Goal: Task Accomplishment & Management: Manage account settings

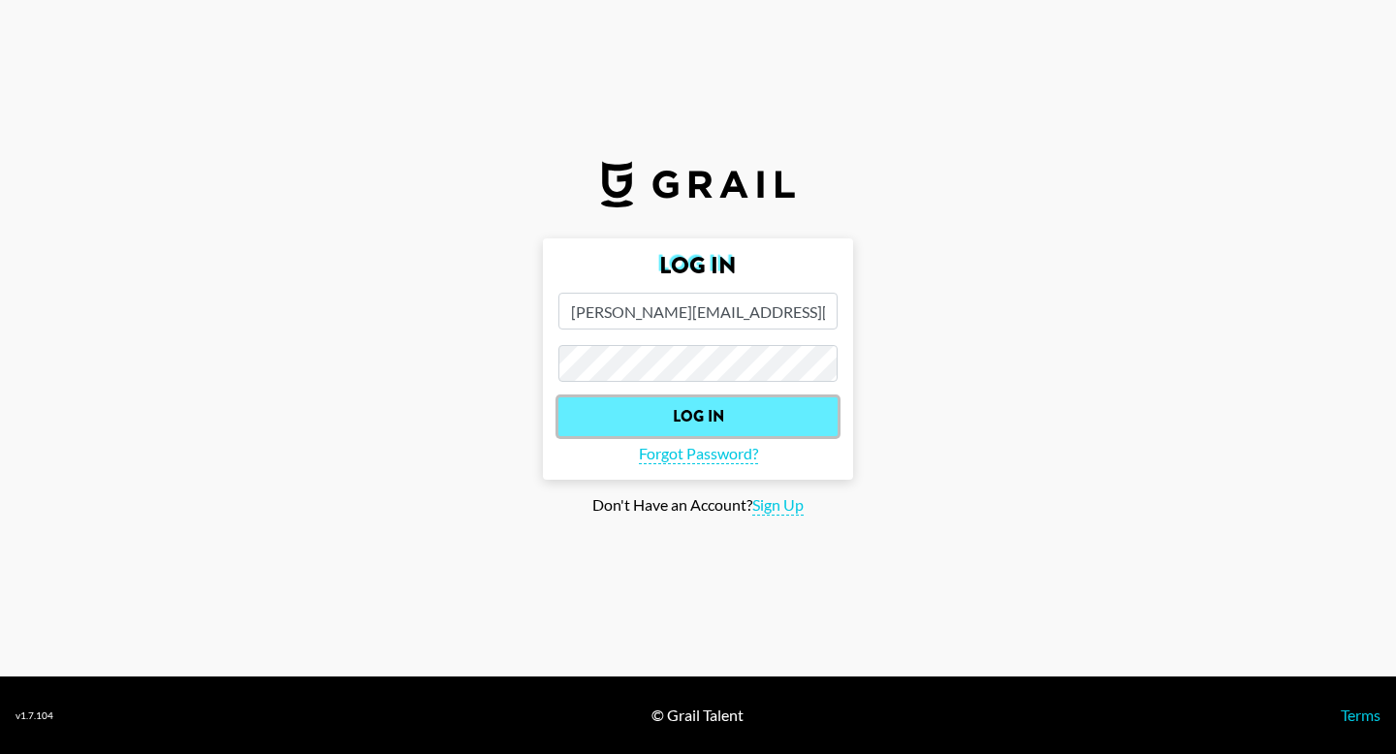
click at [805, 414] on input "Log In" at bounding box center [697, 416] width 279 height 39
select select "id"
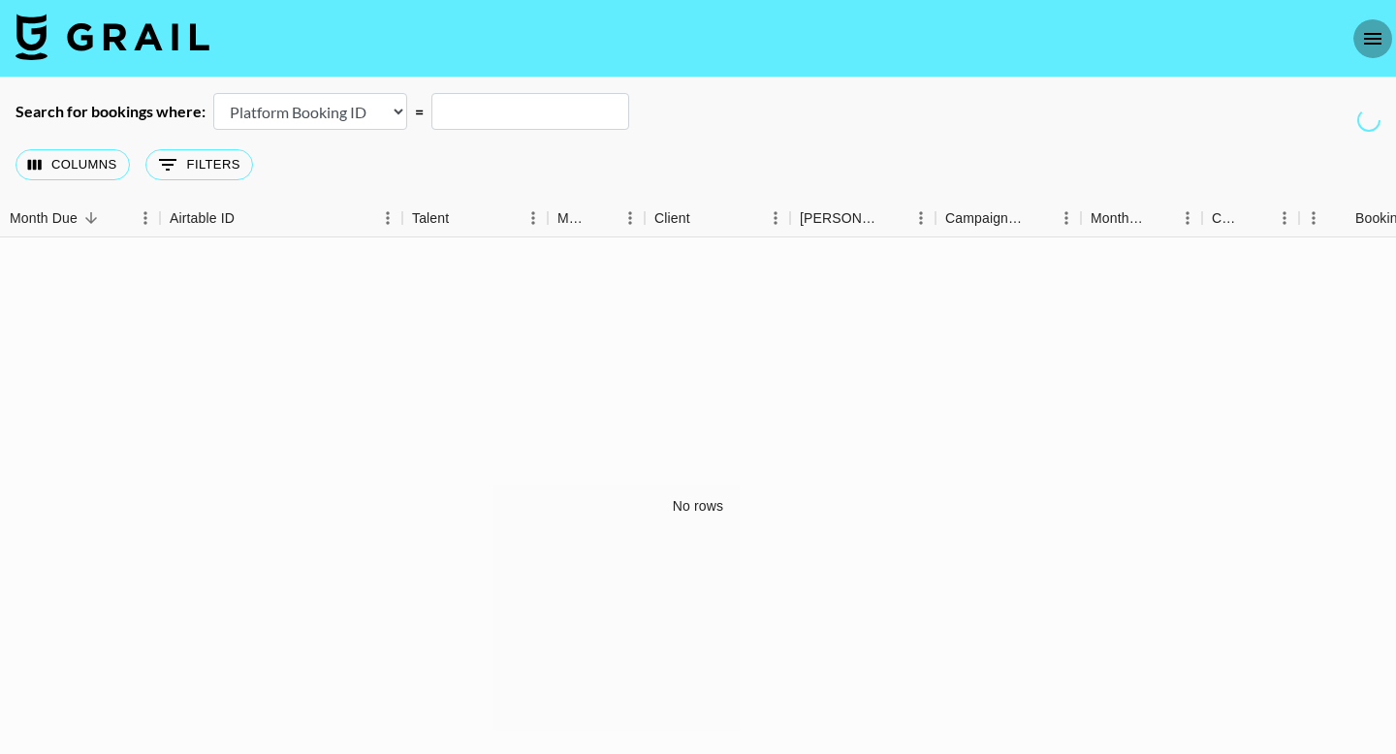
click at [1373, 41] on icon "open drawer" at bounding box center [1372, 38] width 23 height 23
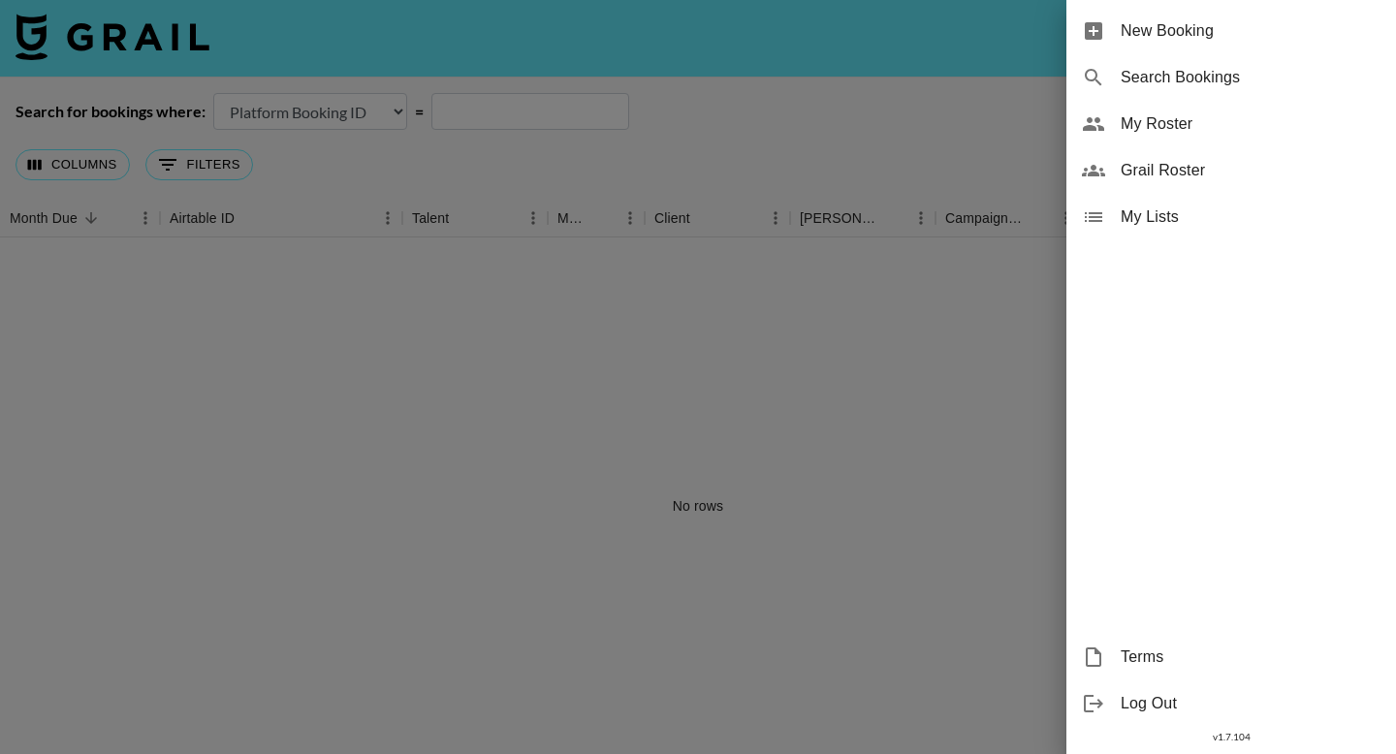
click at [1258, 131] on span "My Roster" at bounding box center [1250, 123] width 260 height 23
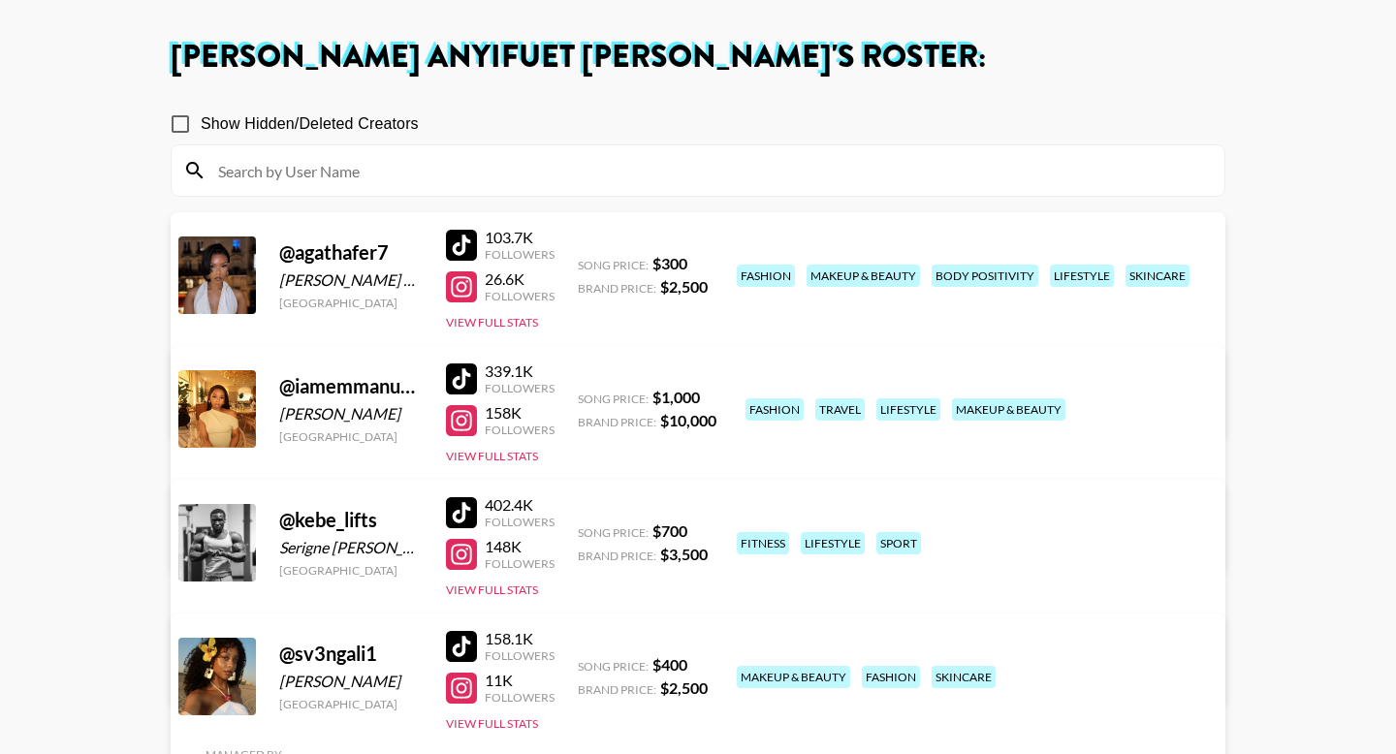
scroll to position [84, 0]
